Goal: Task Accomplishment & Management: Use online tool/utility

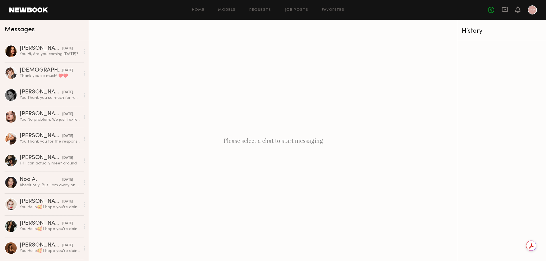
click at [35, 8] on link at bounding box center [28, 9] width 39 height 5
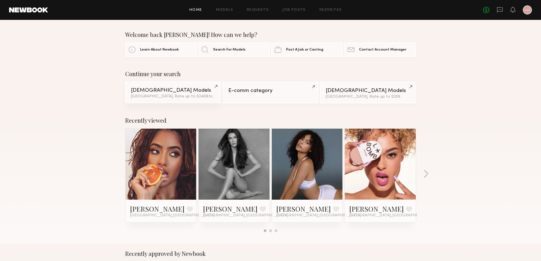
click at [194, 85] on link "Female Models Los Angeles, Rate up to $240 & 1 other filter + 1" at bounding box center [173, 93] width 96 height 22
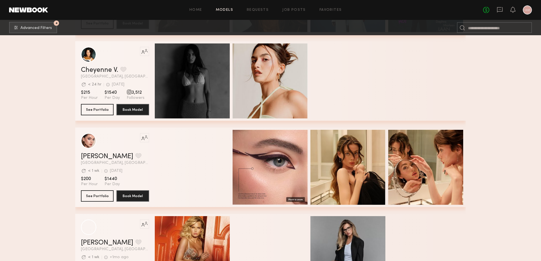
scroll to position [2518, 0]
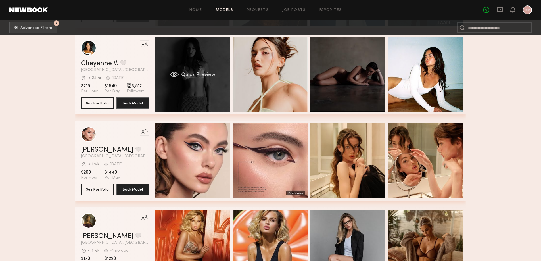
drag, startPoint x: 182, startPoint y: 48, endPoint x: 163, endPoint y: 76, distance: 34.2
click at [249, 59] on div "Like this model’s look? Tap to explore similar talent profiles. Cheyenne V. Fav…" at bounding box center [270, 75] width 391 height 80
